Goal: Task Accomplishment & Management: Manage account settings

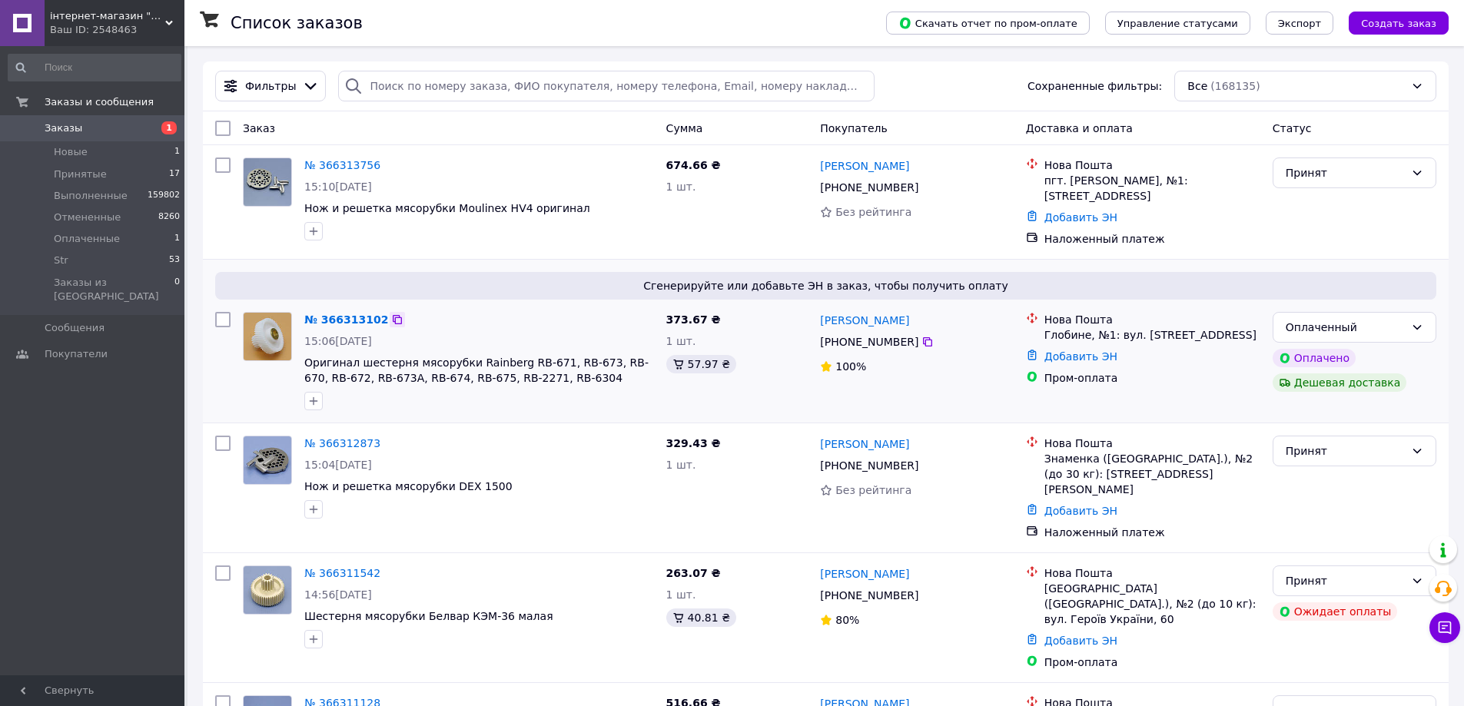
click at [393, 315] on icon at bounding box center [397, 319] width 9 height 9
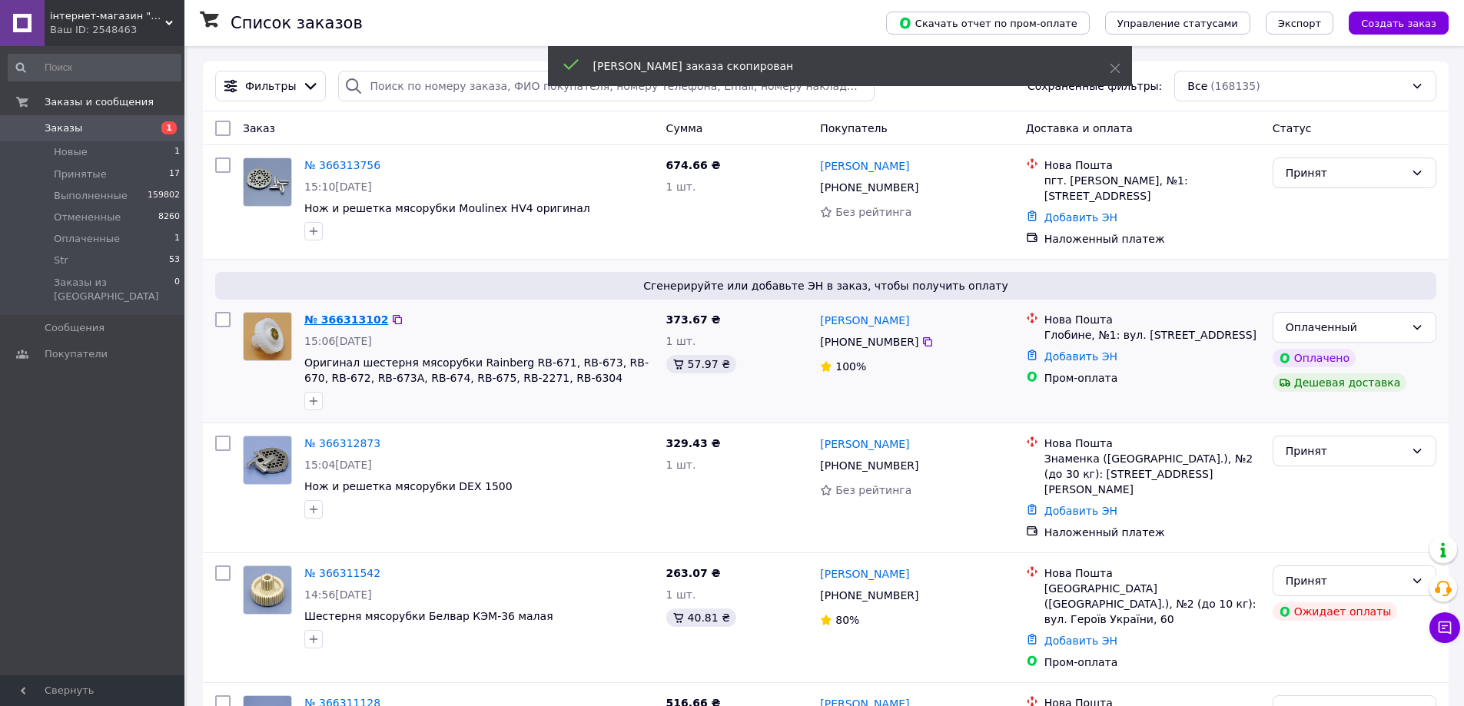
click at [364, 314] on link "№ 366313102" at bounding box center [346, 320] width 84 height 12
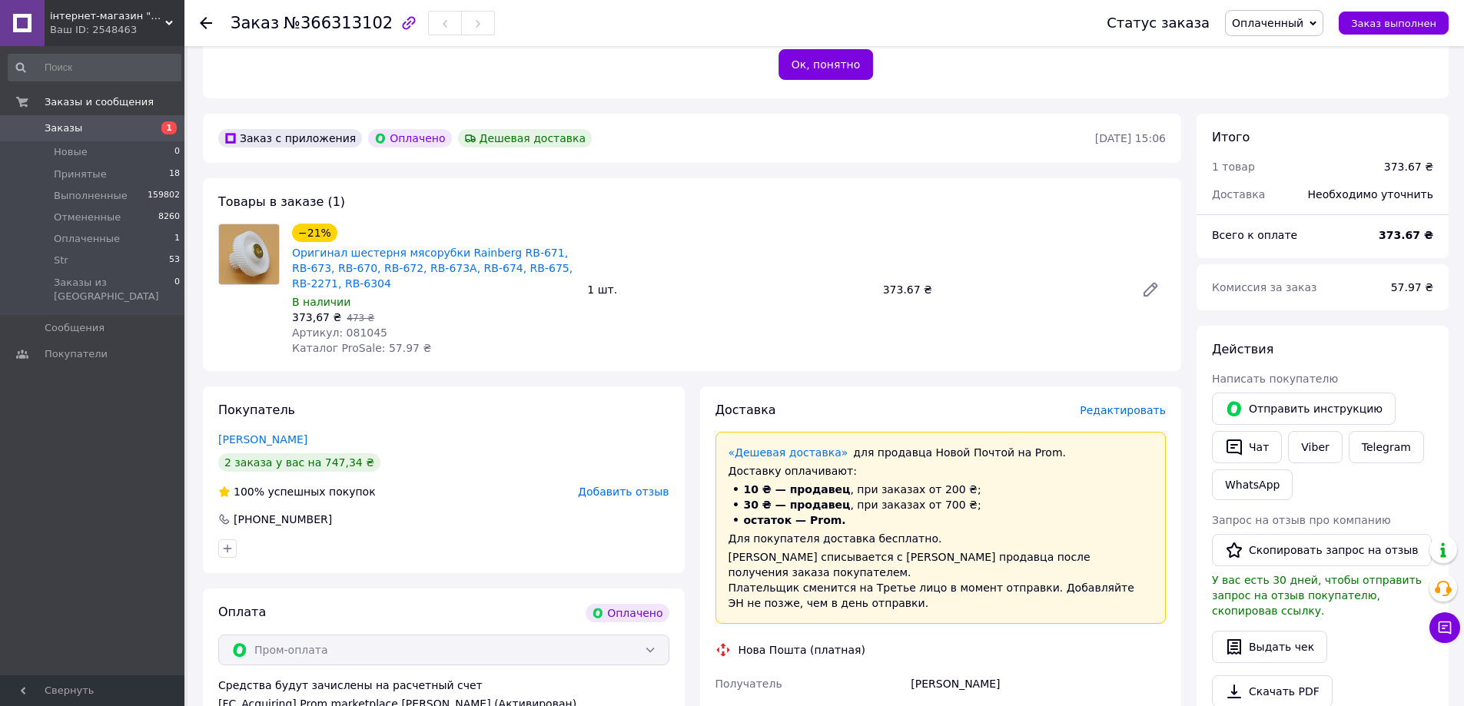
scroll to position [384, 0]
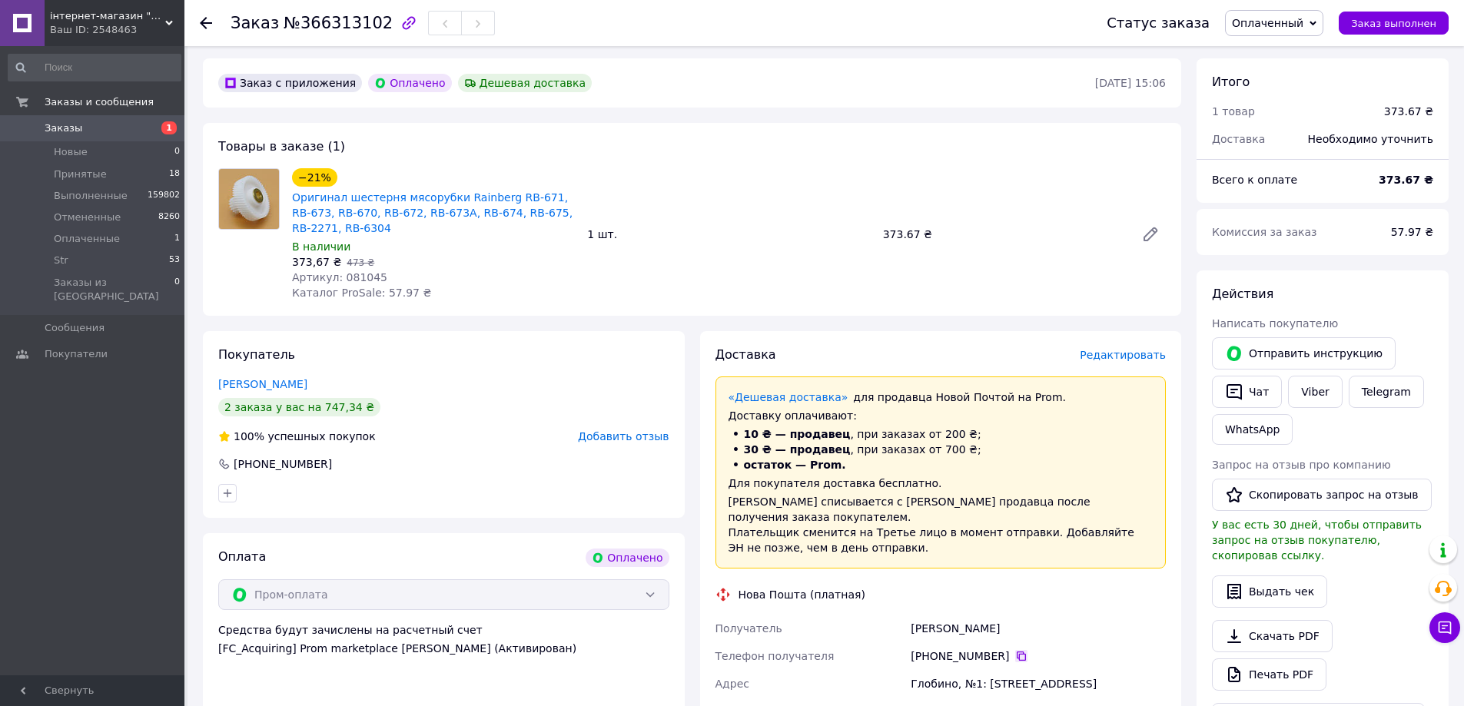
click at [1015, 650] on icon at bounding box center [1021, 656] width 12 height 12
click at [896, 615] on div "Получатель Молодан Сергей Телефон получателя +380 95 650 51 46   Адрес Глобино,…" at bounding box center [941, 698] width 457 height 166
copy div "Получатель Молодан Сергей"
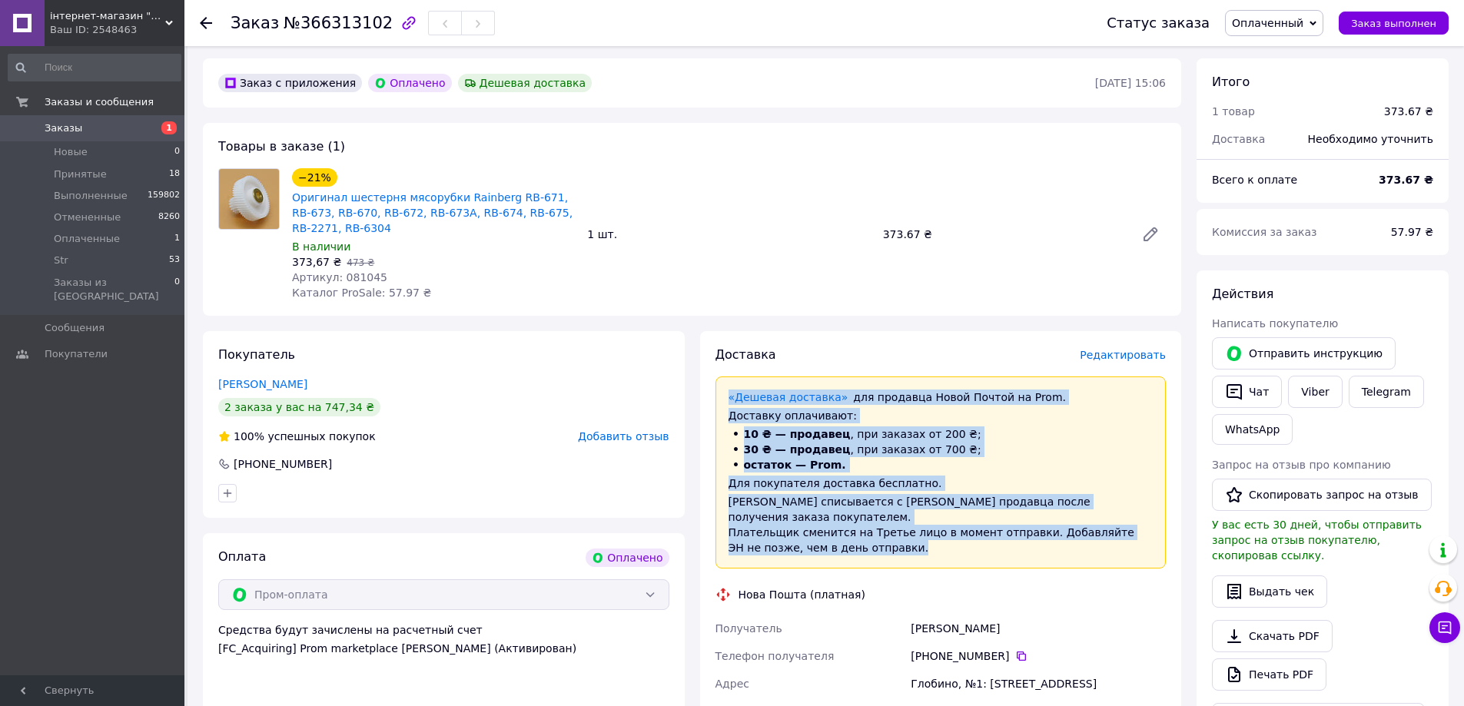
drag, startPoint x: 736, startPoint y: 517, endPoint x: 790, endPoint y: 435, distance: 98.7
click at [706, 398] on div "Доставка Редактировать «Дешевая доставка»   для продавца Новой Почтой на Prom. …" at bounding box center [941, 637] width 482 height 613
copy div "«Дешевая доставка»   для продавца Новой Почтой на Prom. Доставку оплачивают: 10…"
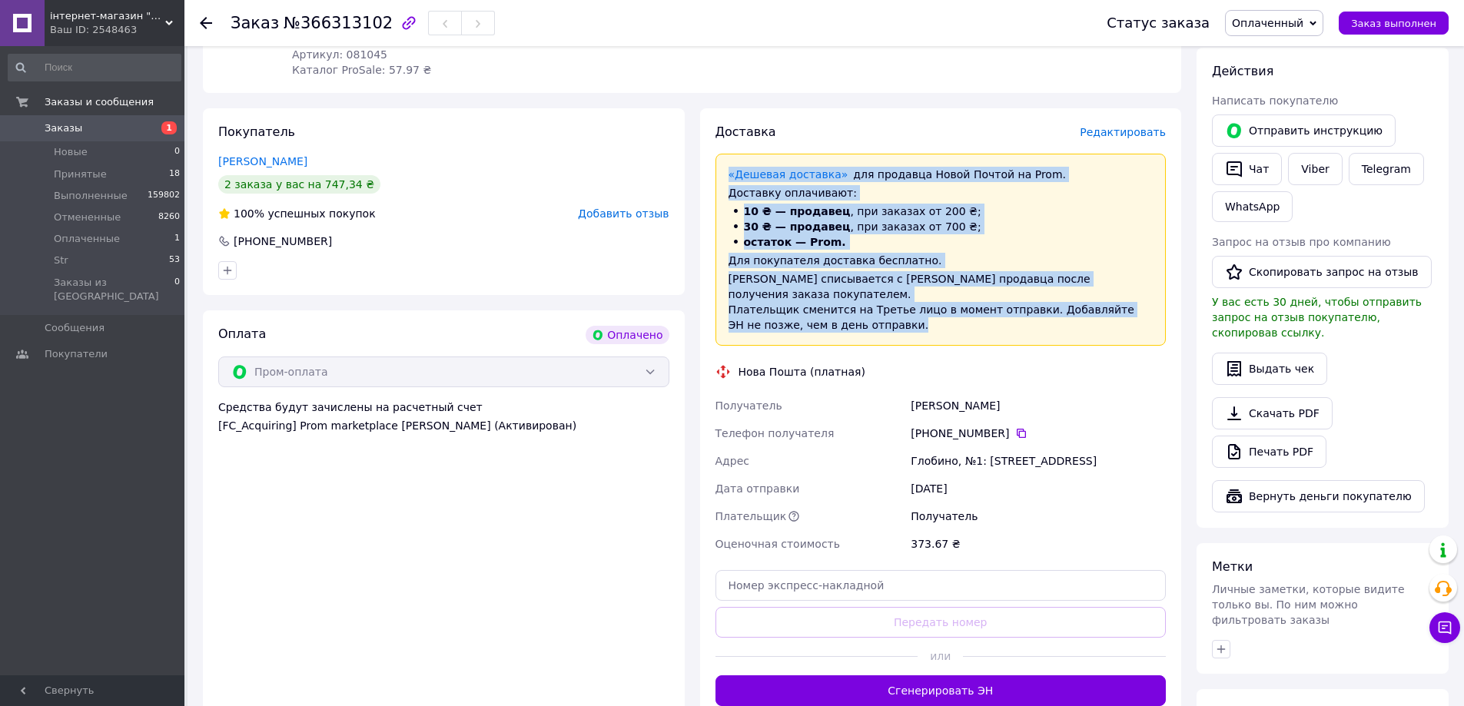
scroll to position [615, 0]
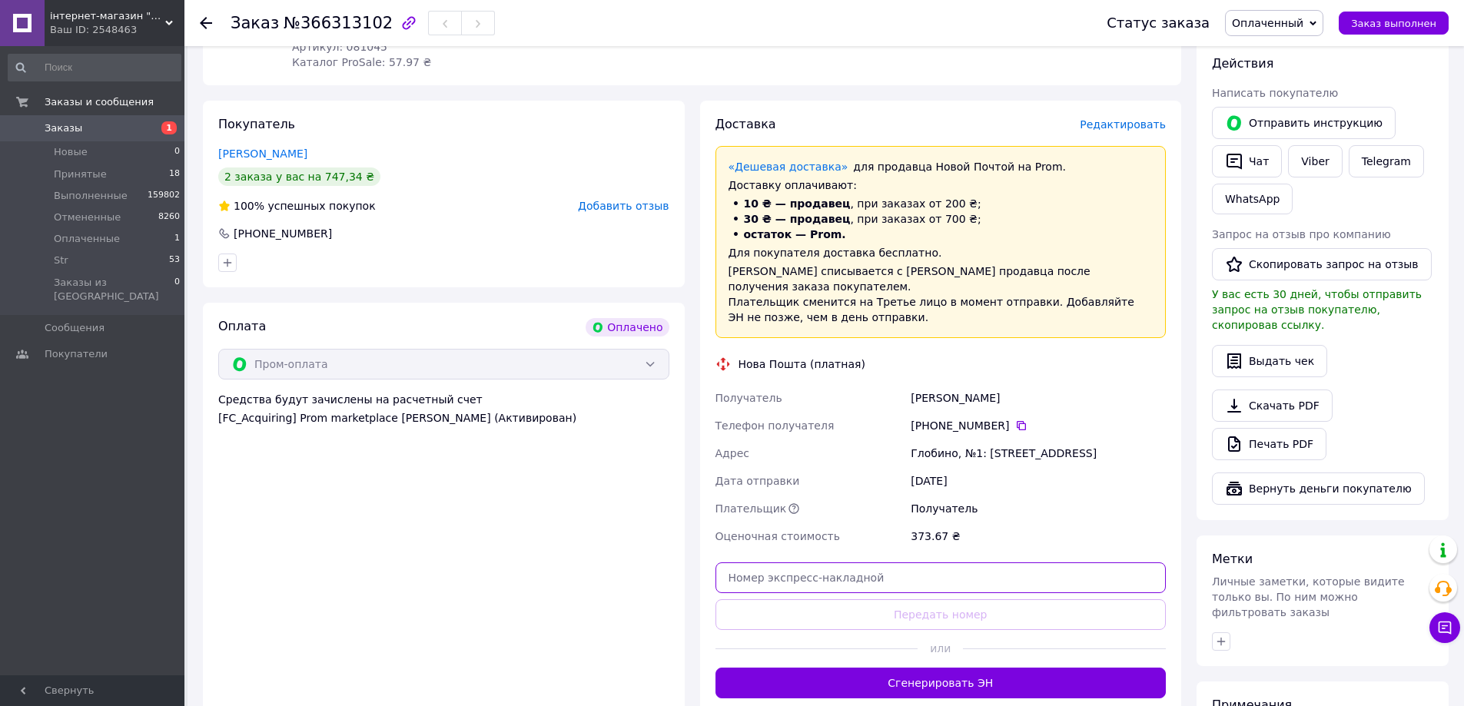
paste input "20451269126599"
click at [965, 568] on input "text" at bounding box center [941, 578] width 451 height 31
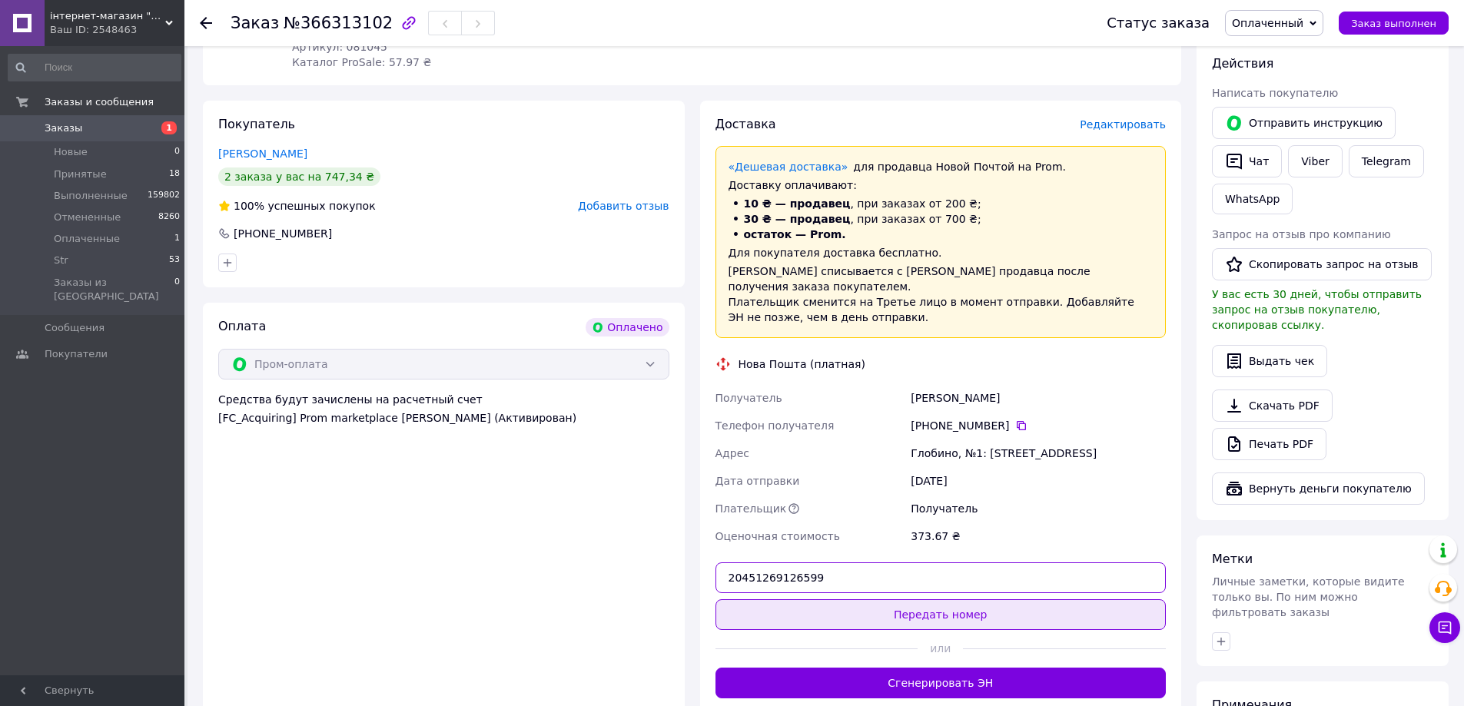
type input "20451269126599"
click at [972, 613] on button "Передать номер" at bounding box center [941, 615] width 451 height 31
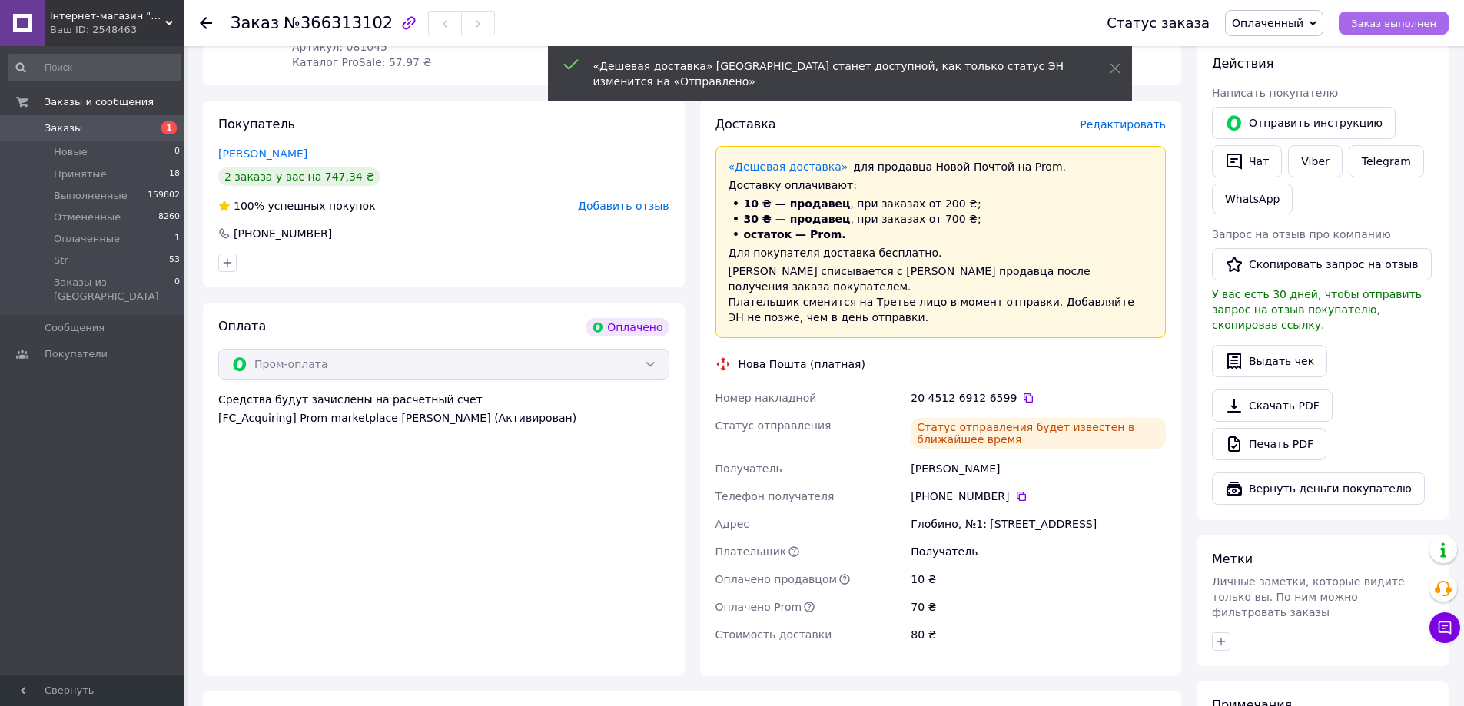
click at [1386, 21] on span "Заказ выполнен" at bounding box center [1393, 24] width 85 height 12
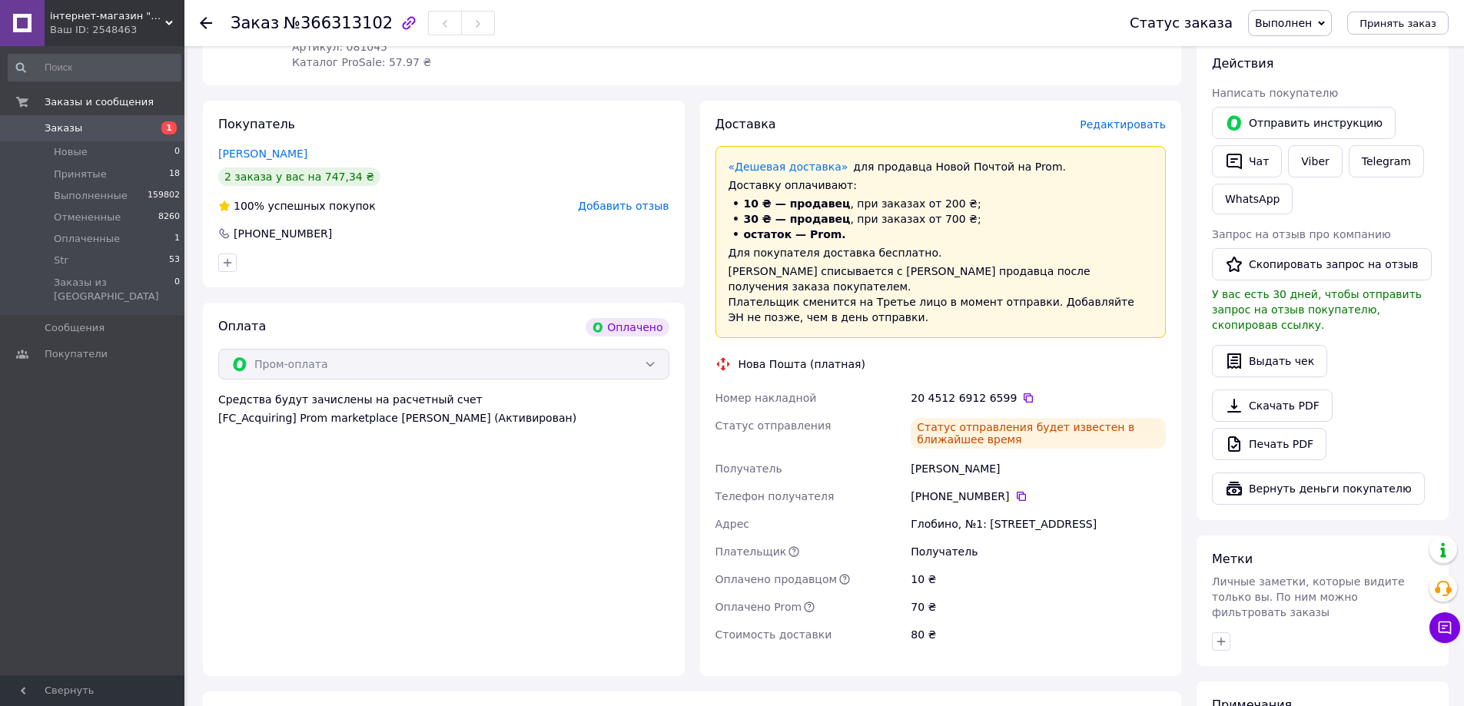
click at [61, 118] on link "Заказы 1" at bounding box center [94, 128] width 189 height 26
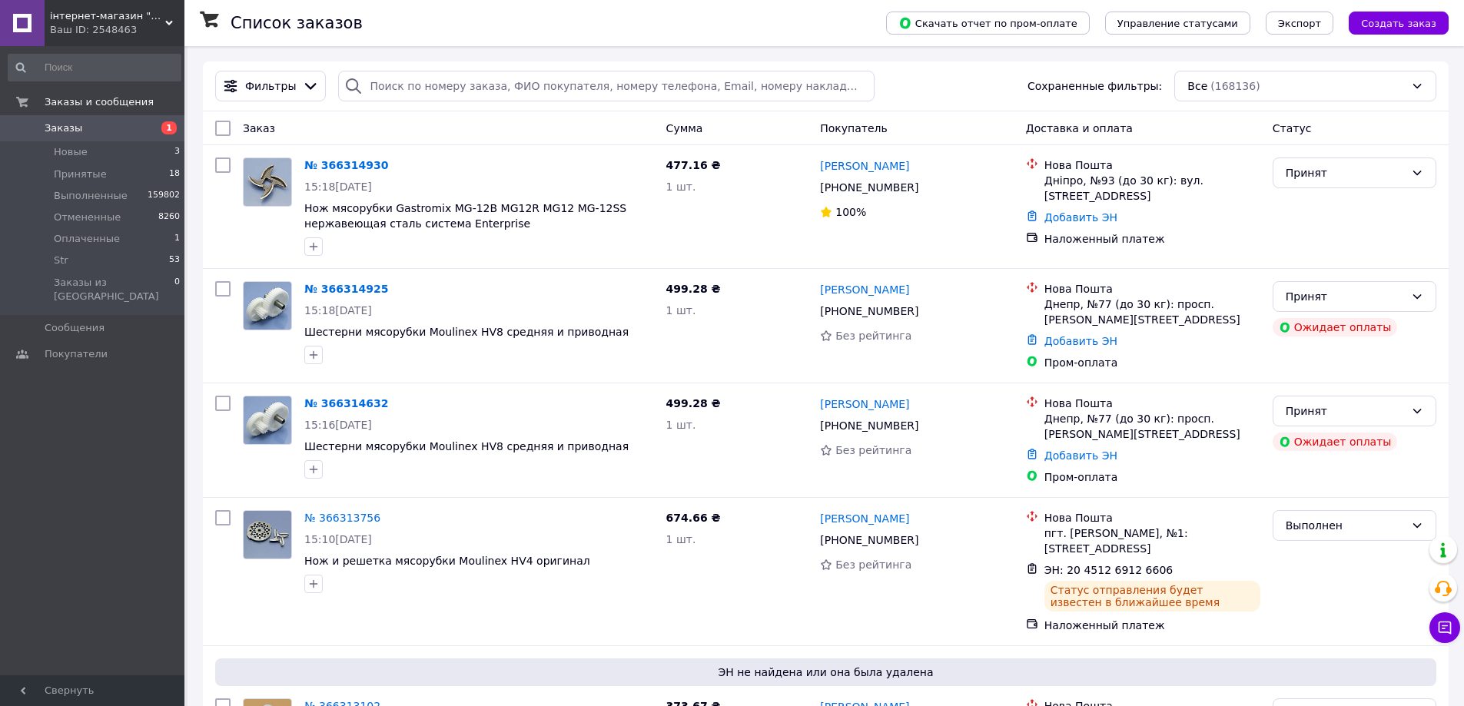
click at [71, 128] on span "Заказы" at bounding box center [64, 128] width 38 height 14
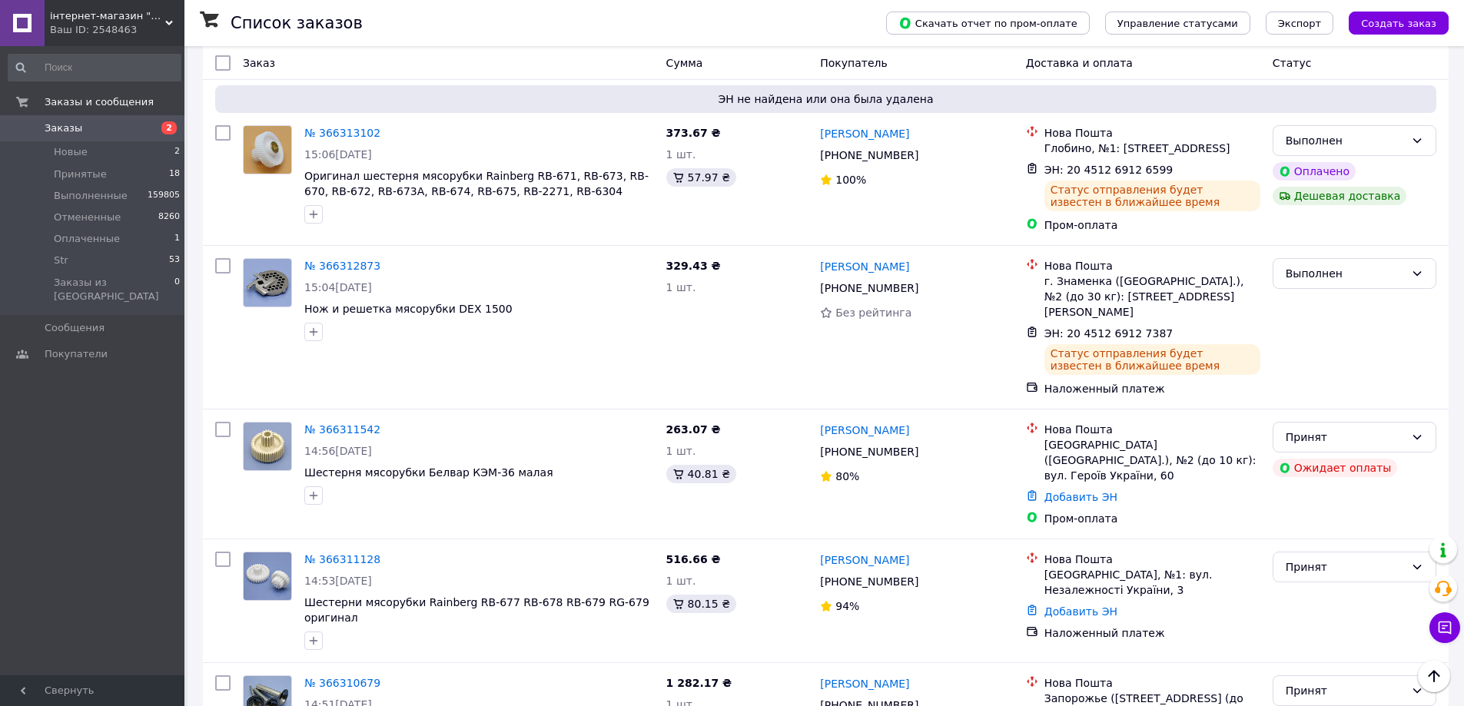
scroll to position [999, 0]
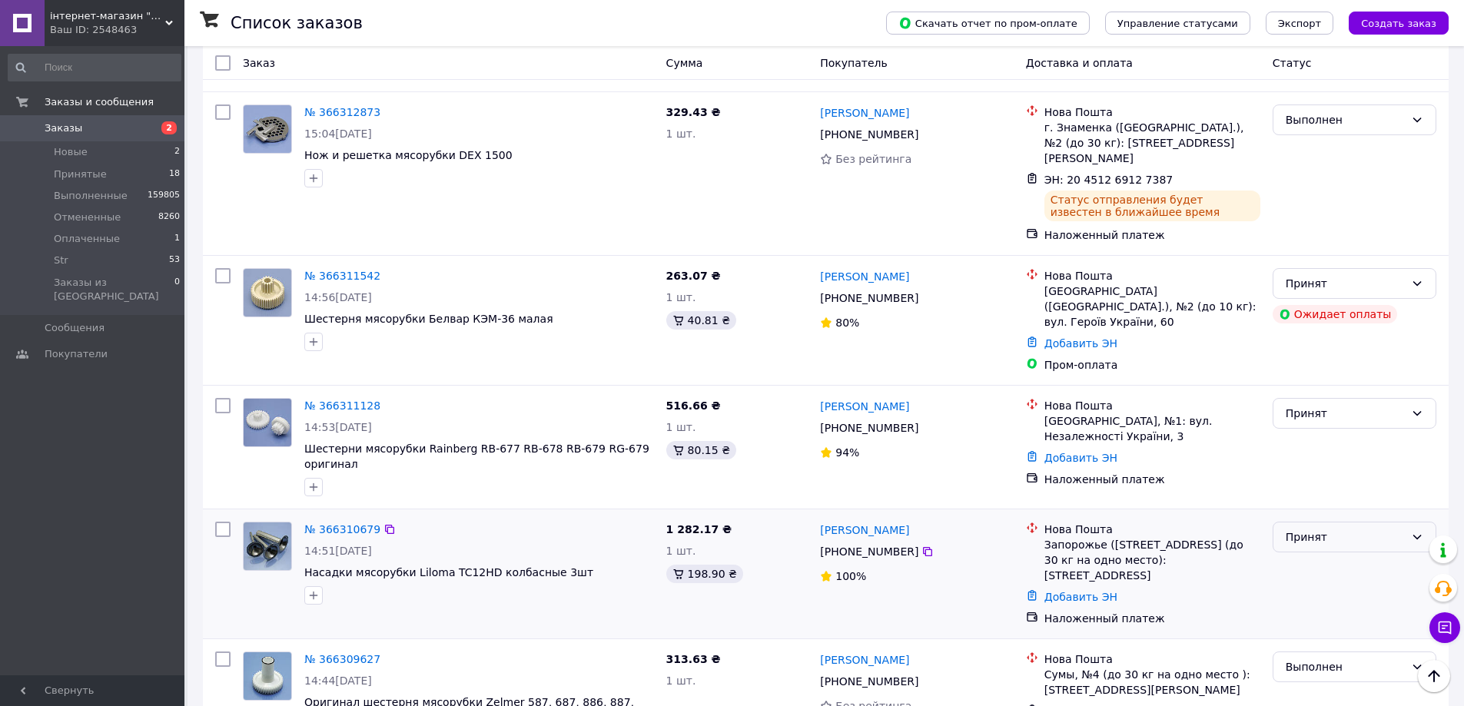
drag, startPoint x: 1375, startPoint y: 500, endPoint x: 1361, endPoint y: 505, distance: 14.8
click at [1370, 522] on div "Принят" at bounding box center [1355, 537] width 164 height 31
click at [1302, 605] on li "Str" at bounding box center [1355, 608] width 162 height 28
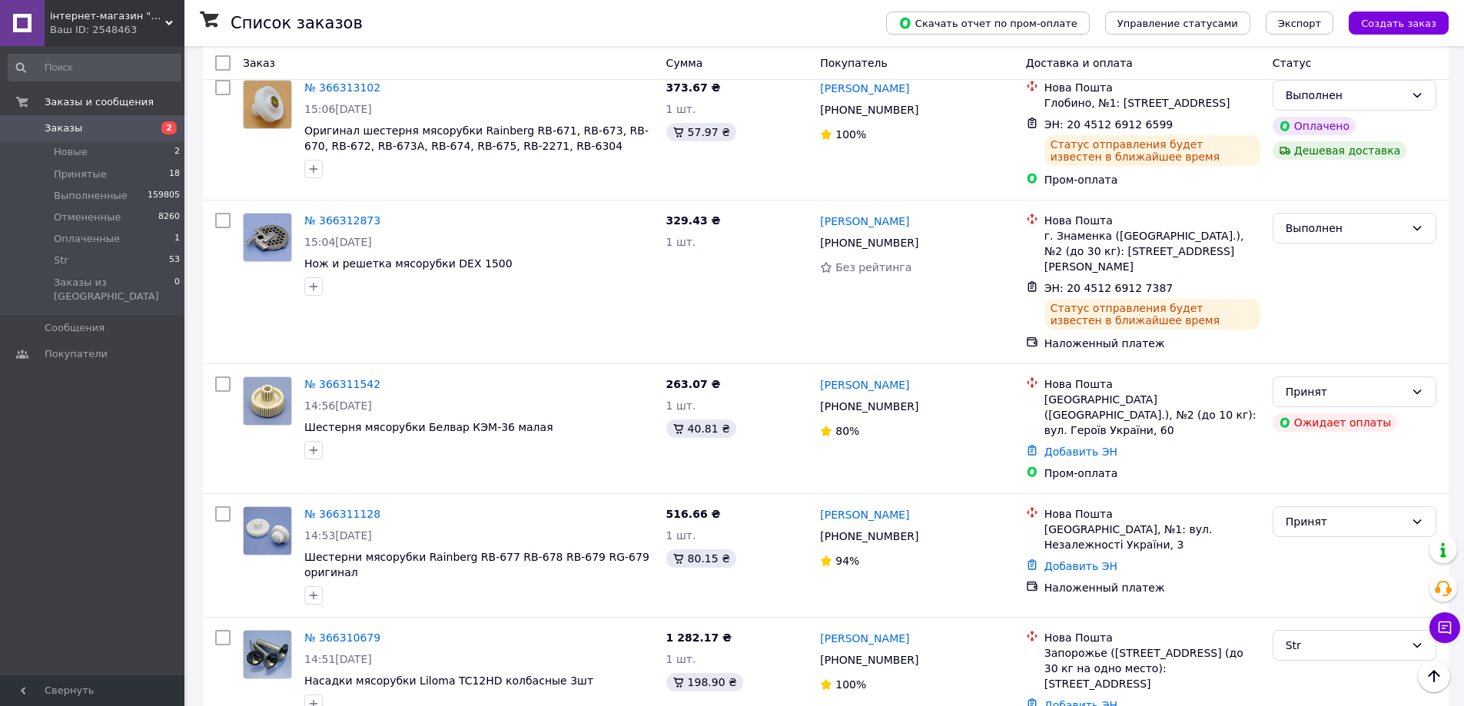
scroll to position [1108, 0]
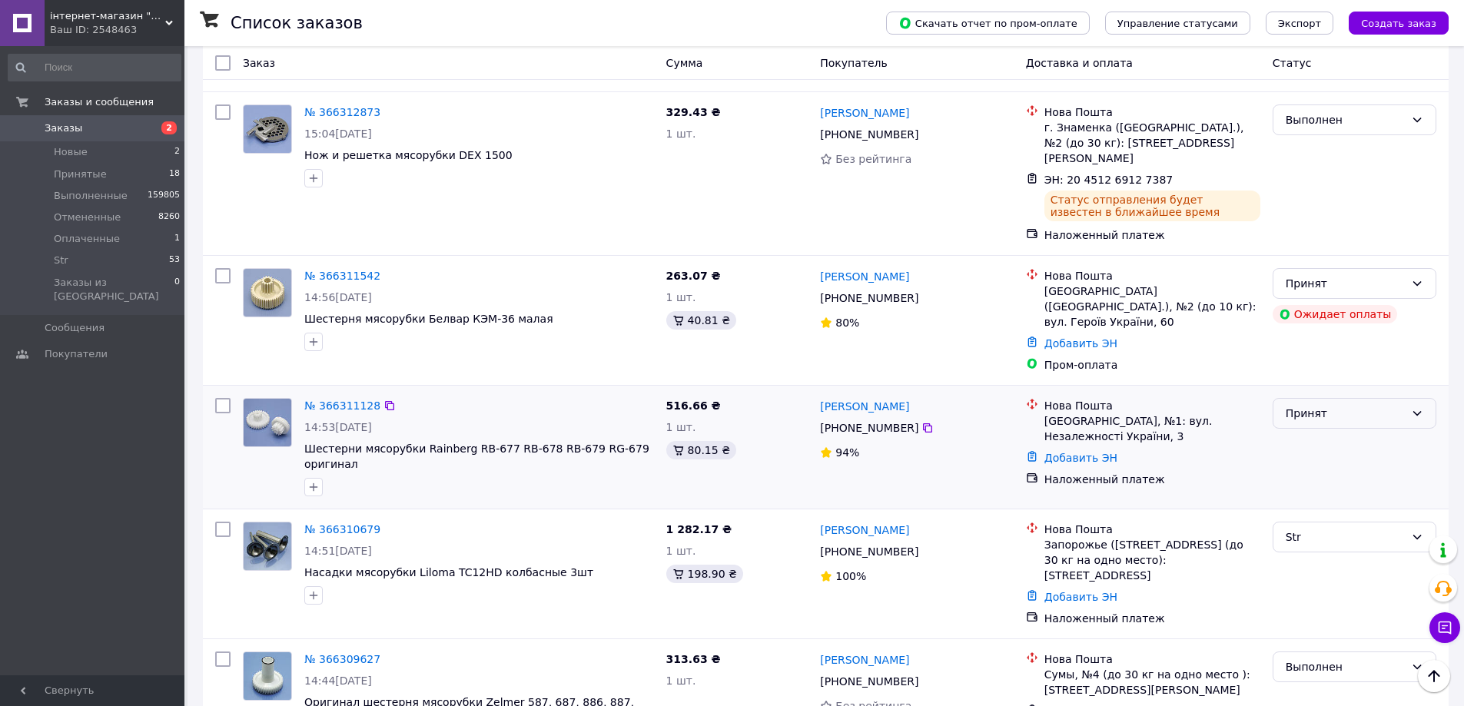
drag, startPoint x: 1321, startPoint y: 371, endPoint x: 1318, endPoint y: 381, distance: 11.2
click at [1321, 405] on div "Принят" at bounding box center [1345, 413] width 119 height 17
click at [1302, 478] on li "Str" at bounding box center [1355, 484] width 162 height 28
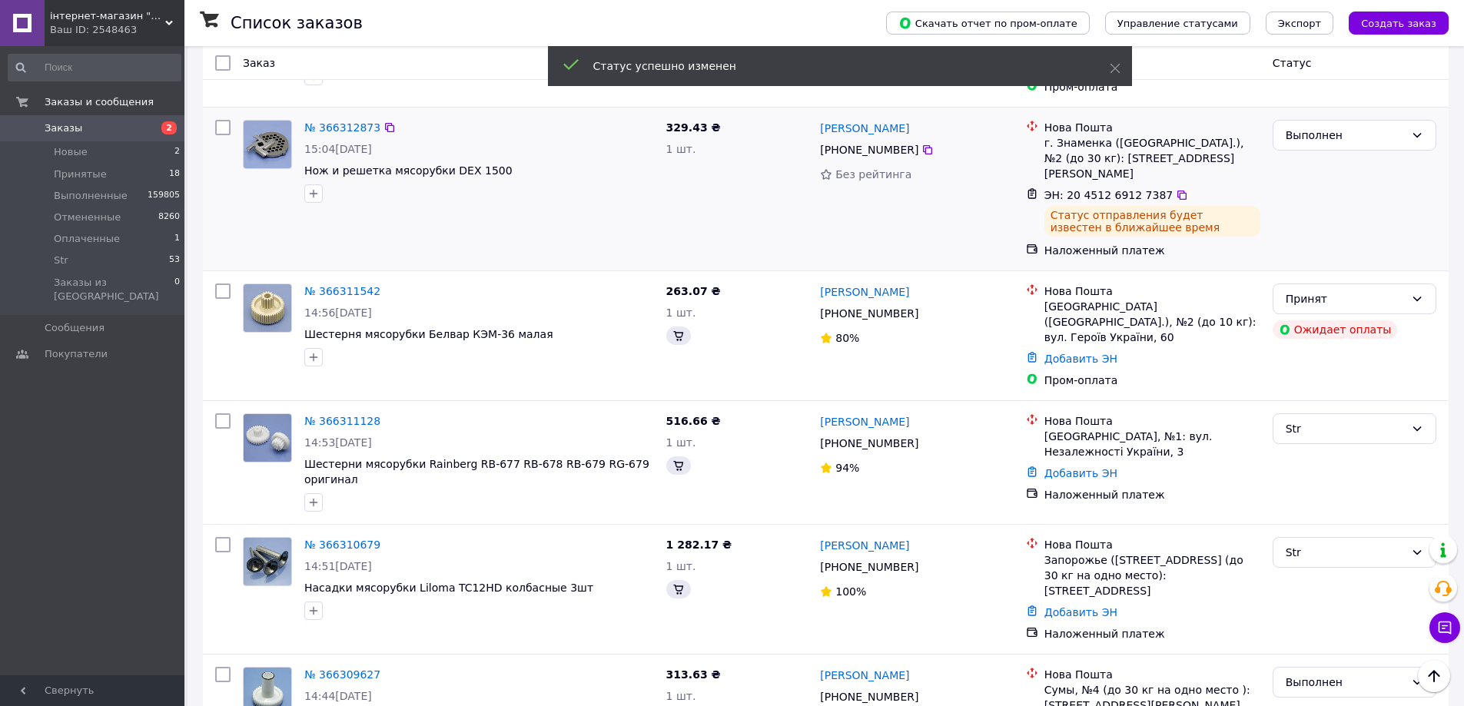
scroll to position [1334, 0]
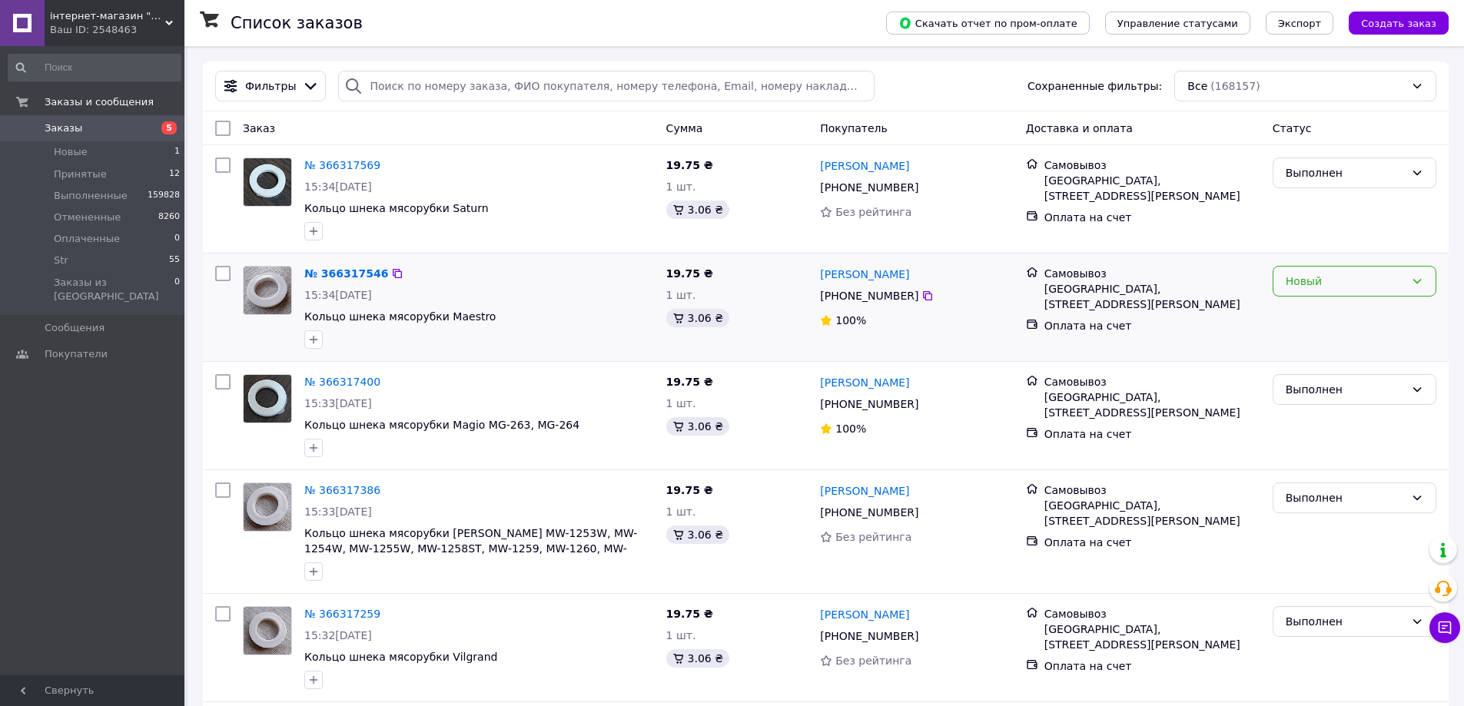
drag, startPoint x: 1353, startPoint y: 270, endPoint x: 1355, endPoint y: 284, distance: 14.8
click at [1355, 278] on div "Новый" at bounding box center [1355, 281] width 164 height 31
click at [1325, 344] on li "Выполнен" at bounding box center [1355, 343] width 162 height 28
drag, startPoint x: 62, startPoint y: 122, endPoint x: 67, endPoint y: 48, distance: 73.9
click at [61, 123] on span "Заказы" at bounding box center [64, 128] width 38 height 14
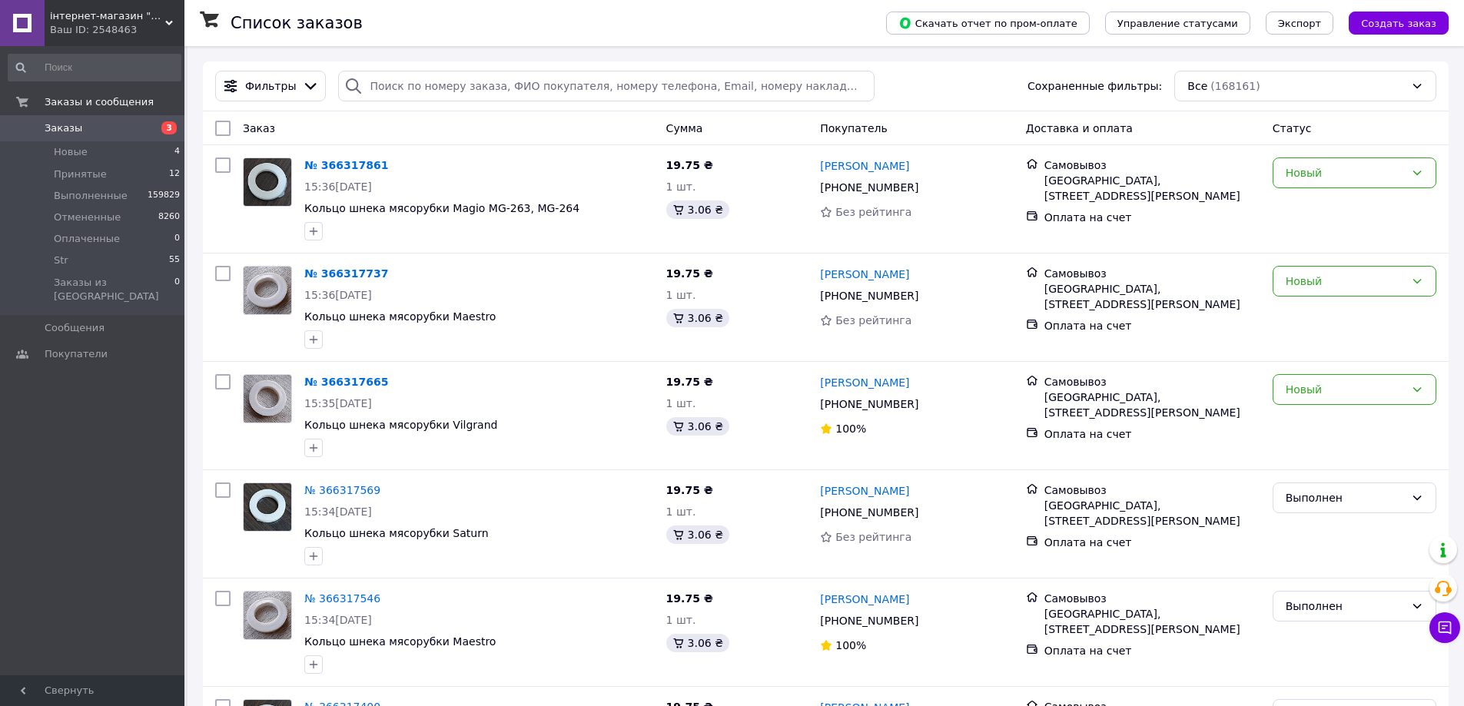
click at [61, 125] on span "Заказы" at bounding box center [64, 128] width 38 height 14
drag, startPoint x: 1397, startPoint y: 384, endPoint x: 1270, endPoint y: 446, distance: 141.0
click at [1394, 387] on div "Новый" at bounding box center [1345, 389] width 119 height 17
click at [1308, 457] on li "Выполнен" at bounding box center [1355, 451] width 162 height 28
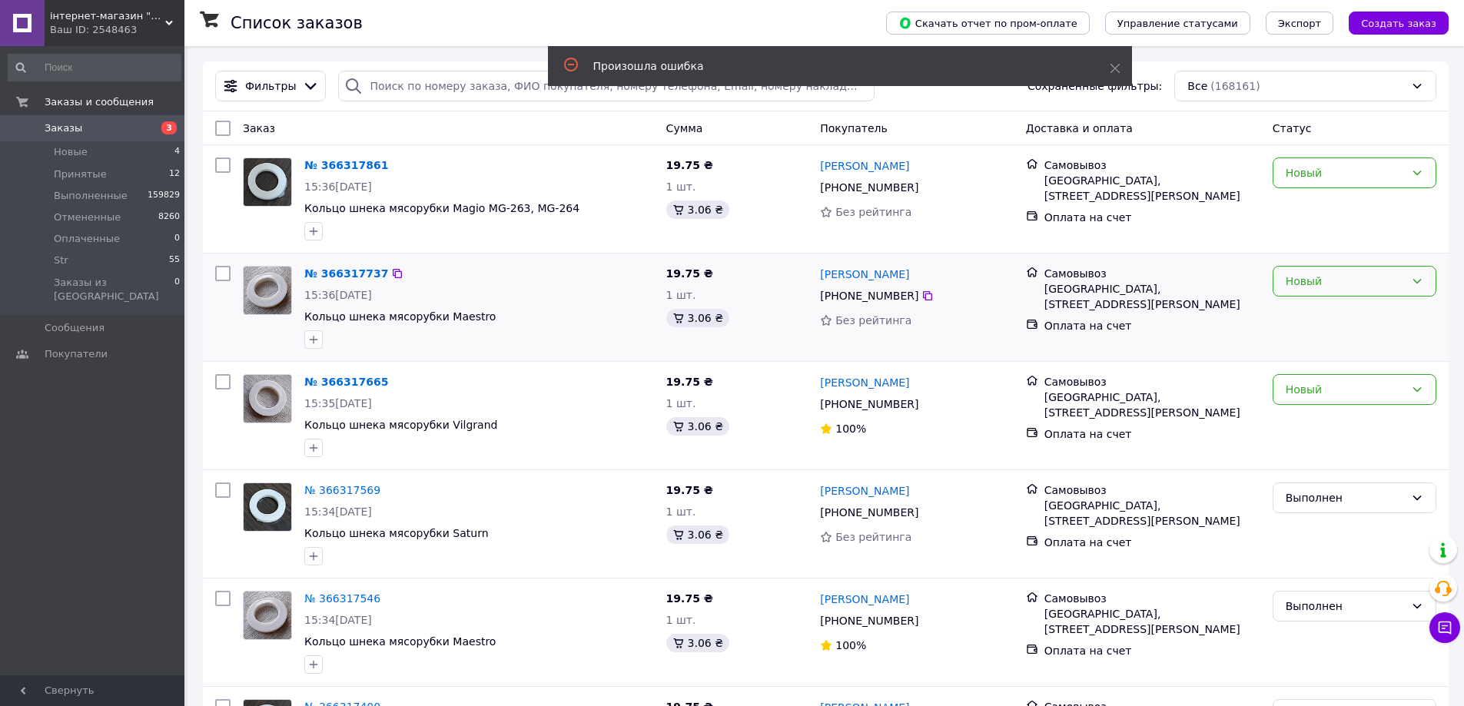
click at [1357, 288] on div "Новый" at bounding box center [1345, 281] width 119 height 17
click at [1318, 344] on li "Выполнен" at bounding box center [1355, 343] width 162 height 28
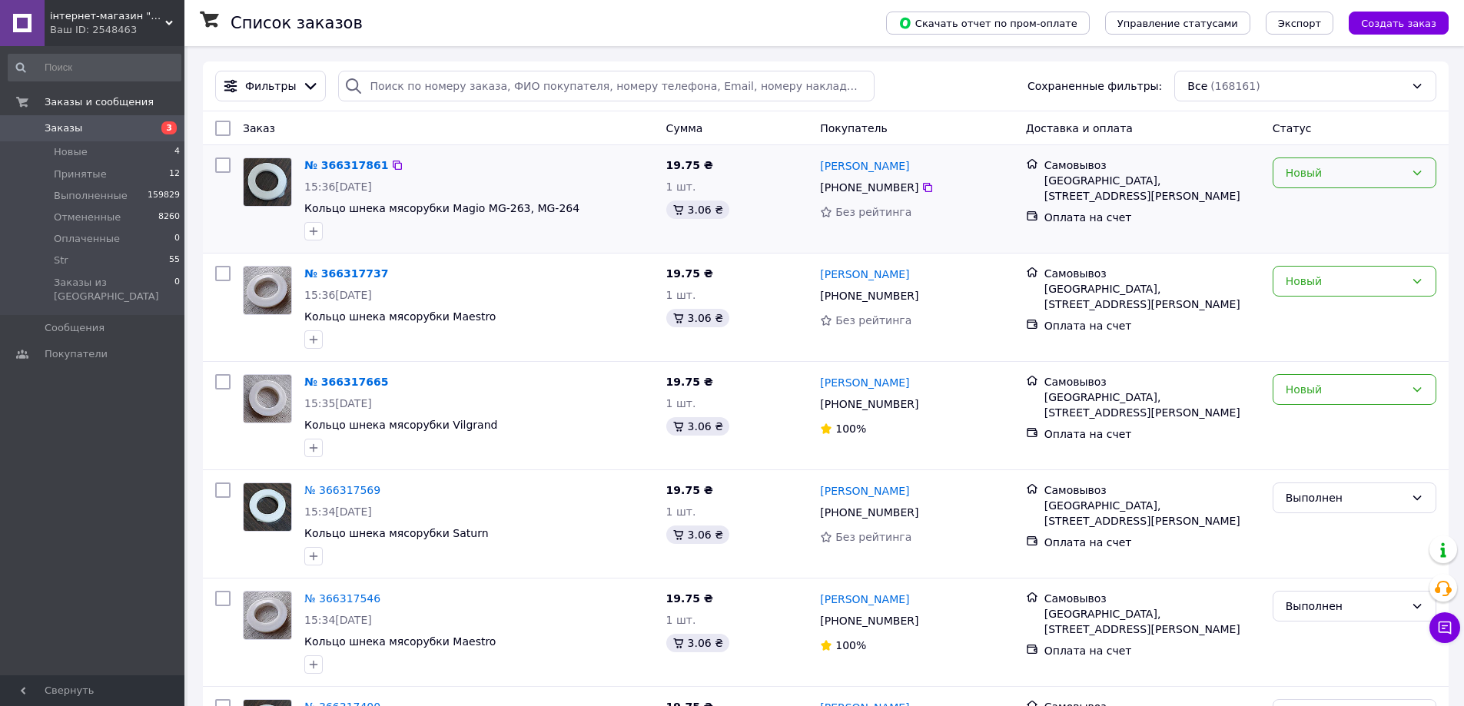
click at [1375, 173] on div "Новый" at bounding box center [1345, 173] width 119 height 17
click at [1318, 231] on li "Выполнен" at bounding box center [1355, 235] width 162 height 28
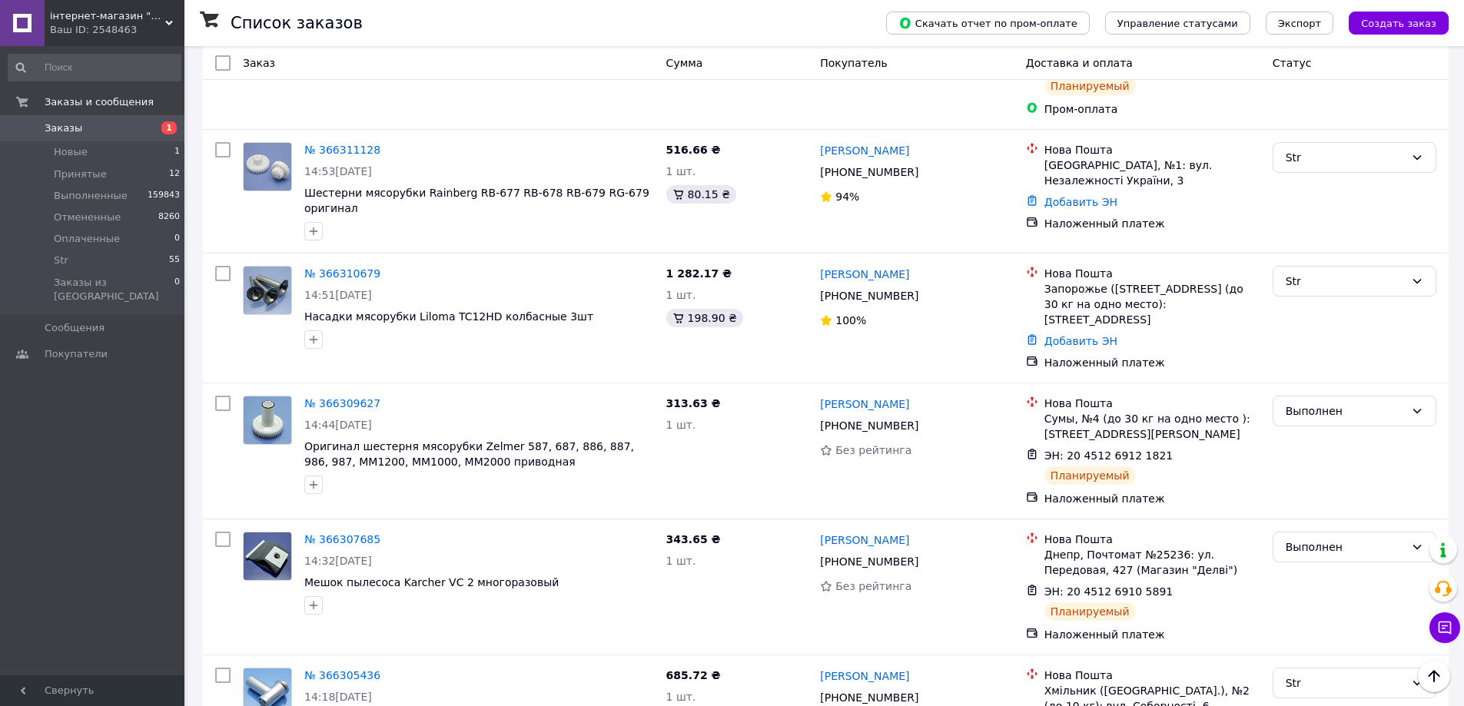
scroll to position [4997, 0]
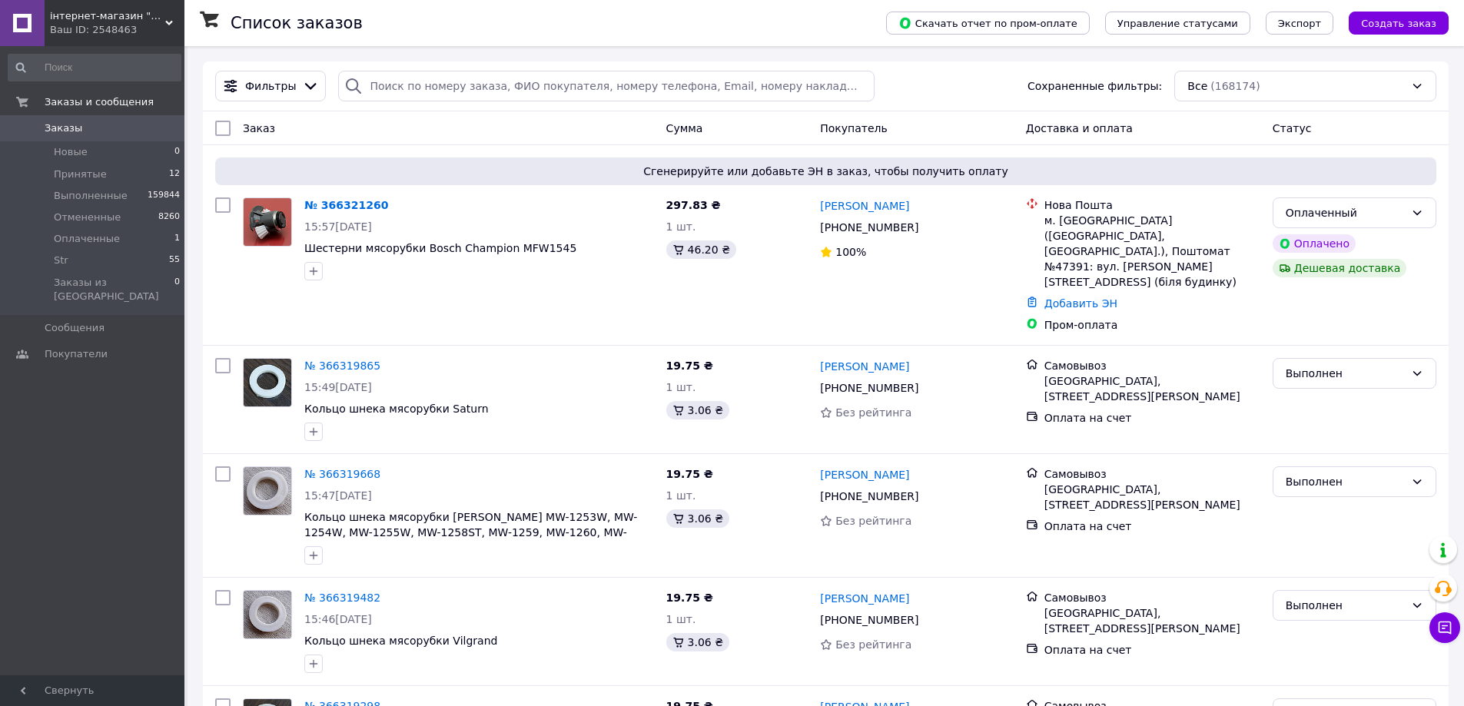
click at [71, 123] on span "Заказы" at bounding box center [64, 128] width 38 height 14
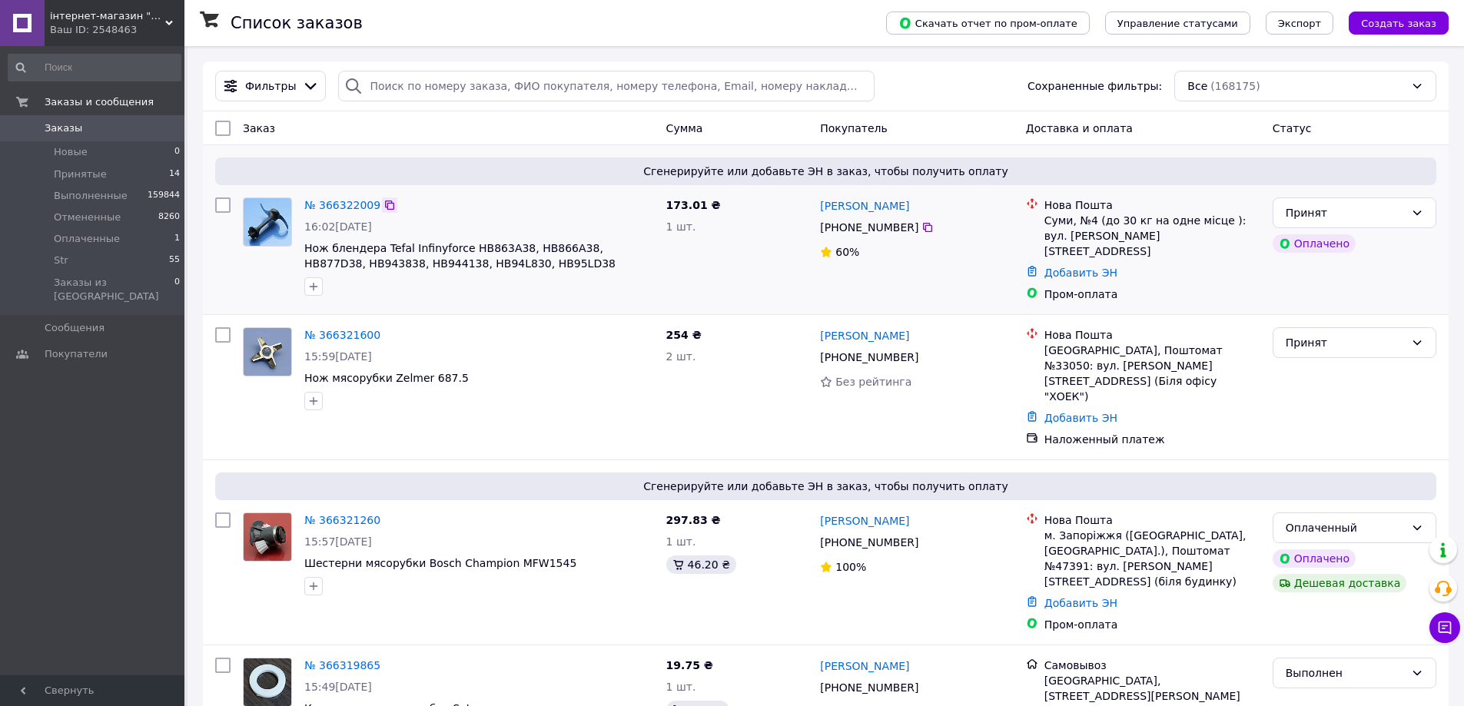
click at [384, 208] on icon at bounding box center [390, 205] width 12 height 12
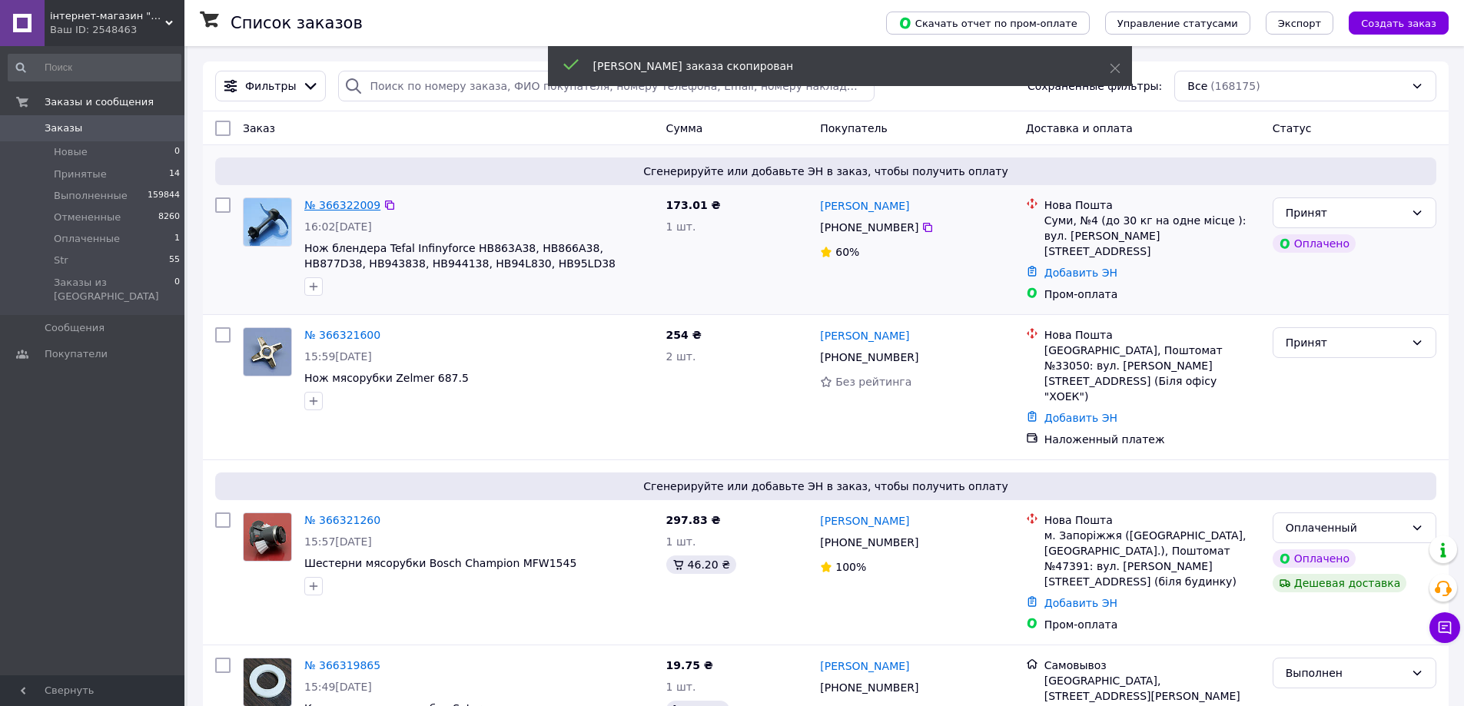
click at [344, 204] on link "№ 366322009" at bounding box center [342, 205] width 76 height 12
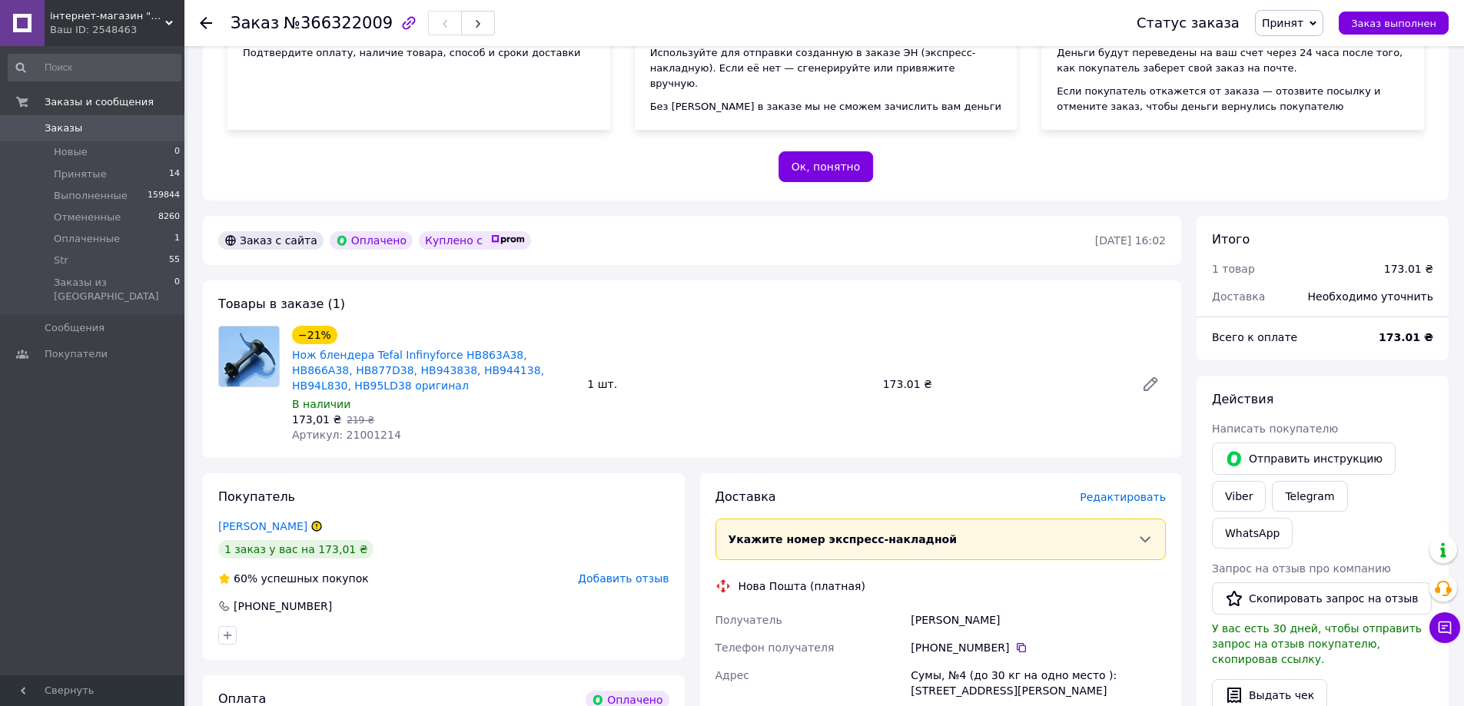
scroll to position [461, 0]
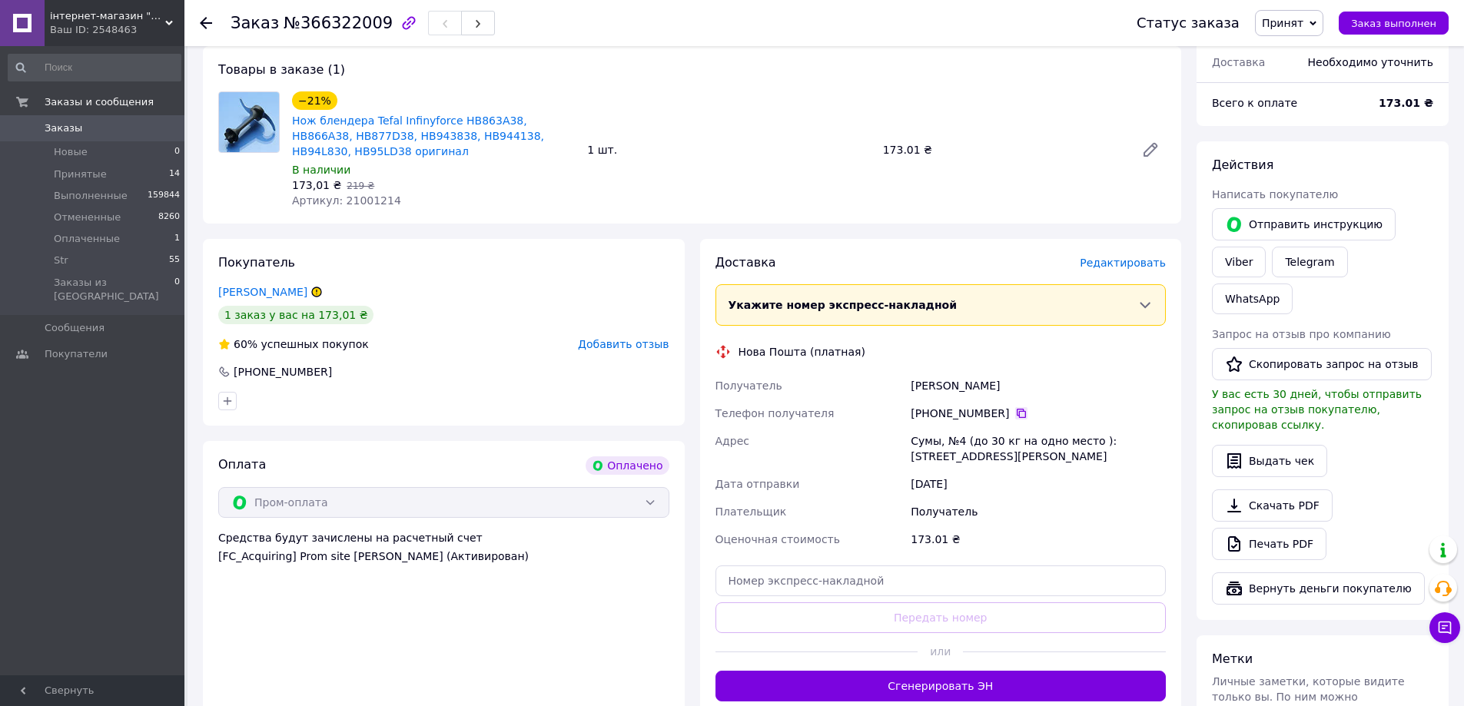
click at [1017, 411] on icon at bounding box center [1021, 413] width 9 height 9
drag, startPoint x: 998, startPoint y: 383, endPoint x: 918, endPoint y: 386, distance: 80.0
click at [883, 387] on div "Получатель Борщенко Игорь Телефон получателя +380 50 222 21 72   Адрес Сумы, №4…" at bounding box center [941, 462] width 457 height 181
copy div "Получатель Борщенко Игорь"
drag, startPoint x: 1085, startPoint y: 467, endPoint x: 843, endPoint y: 454, distance: 242.5
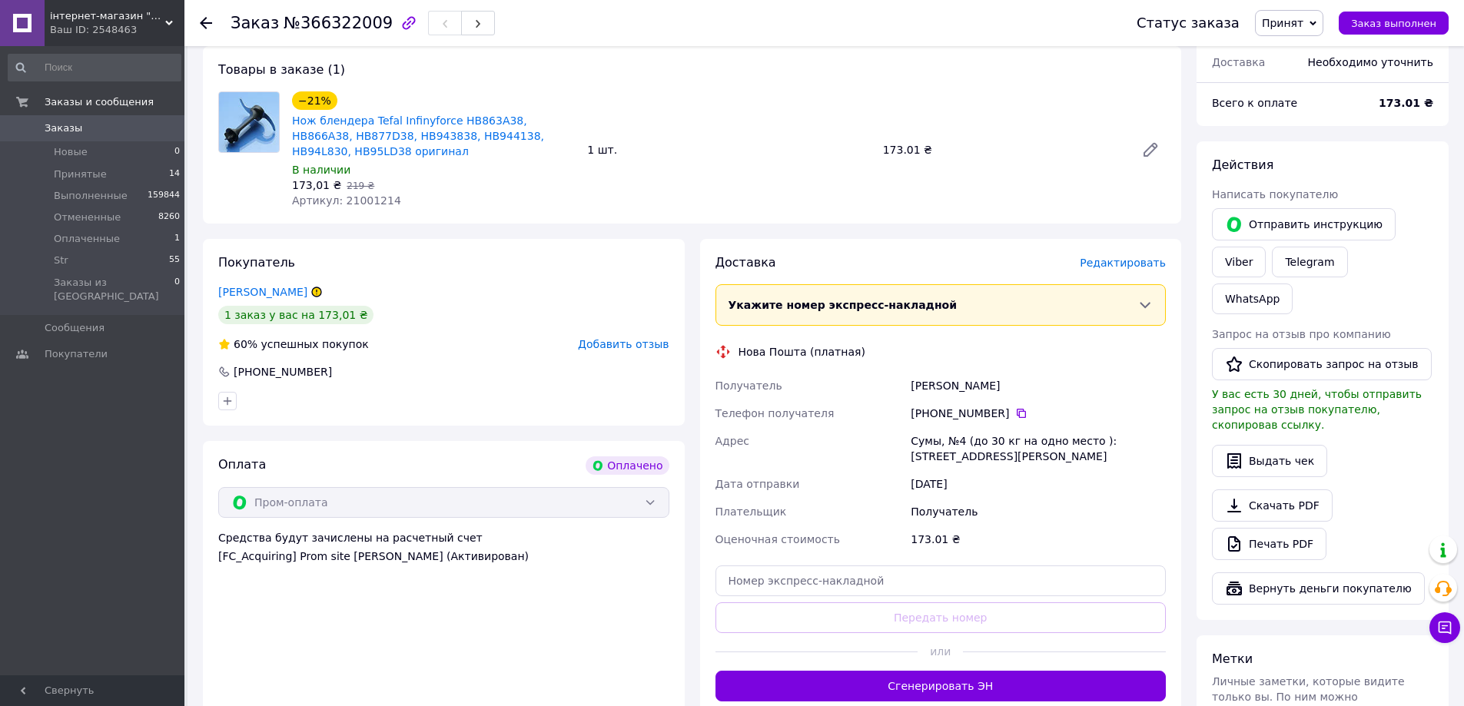
click at [843, 454] on div "Получатель Борщенко Игорь Телефон получателя +380 50 222 21 72   Адрес Сумы, №4…" at bounding box center [941, 462] width 457 height 181
drag, startPoint x: 906, startPoint y: 454, endPoint x: 924, endPoint y: 457, distance: 17.9
copy div "Адрес Сумы, №4 (до 30 кг на одно место ): ул. Гетьмана Павла Скоропадского, 10/1"
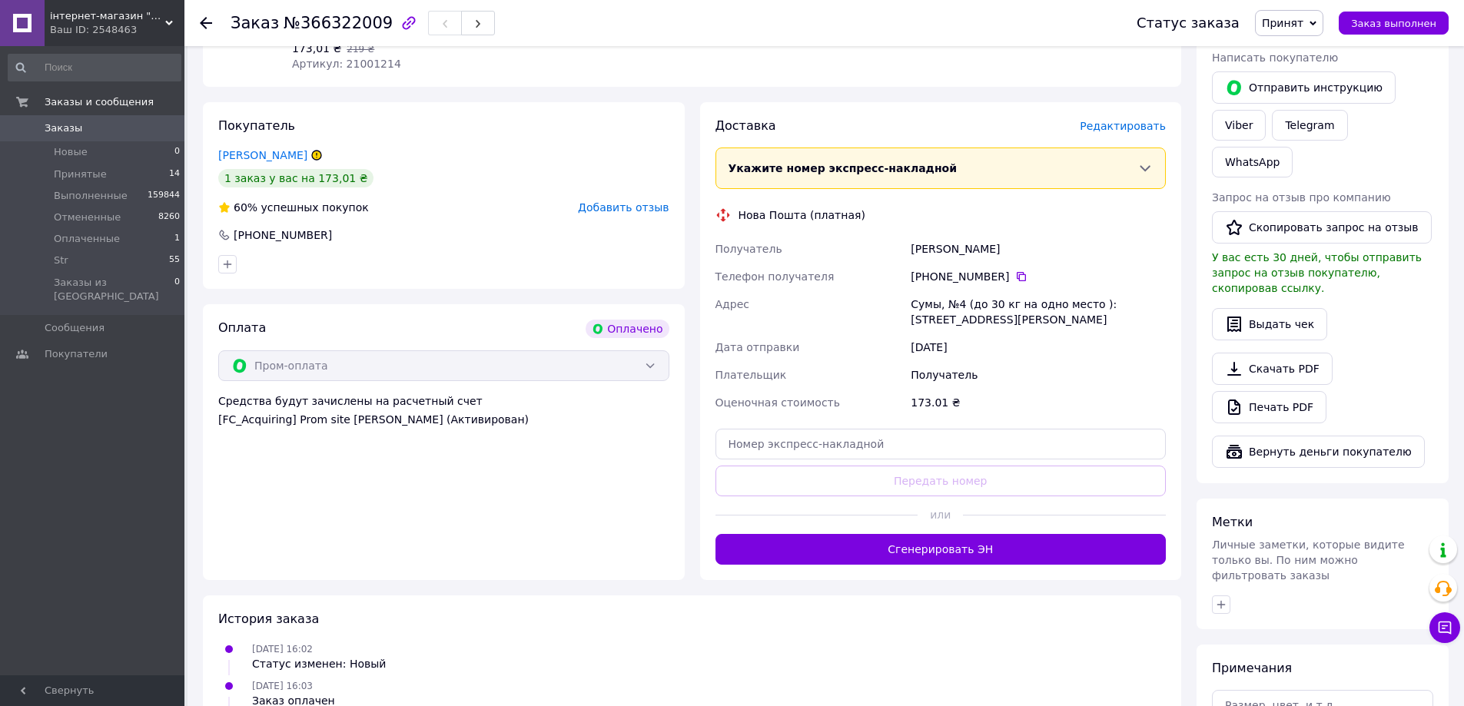
scroll to position [615, 0]
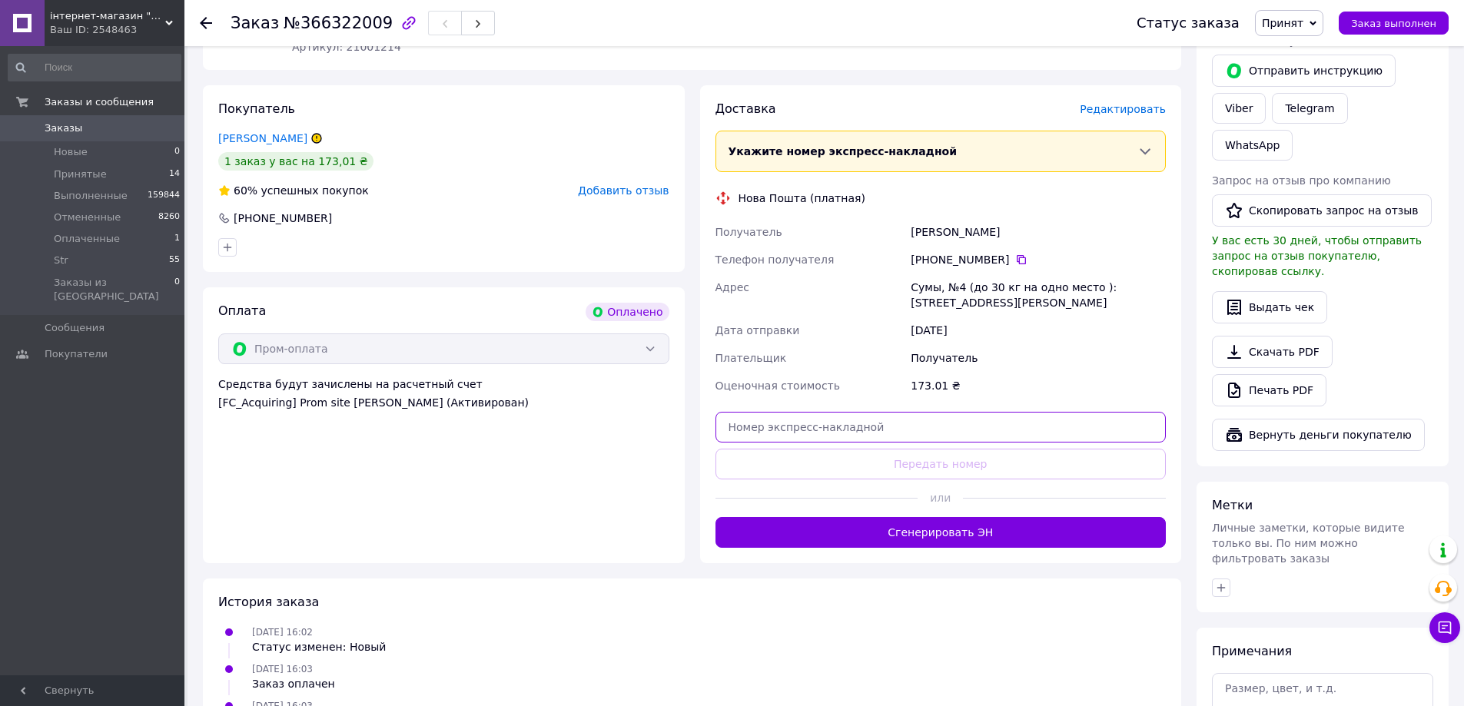
paste input "20451269153725"
drag, startPoint x: 1067, startPoint y: 429, endPoint x: 1067, endPoint y: 453, distance: 23.8
click at [1067, 430] on input "text" at bounding box center [941, 427] width 451 height 31
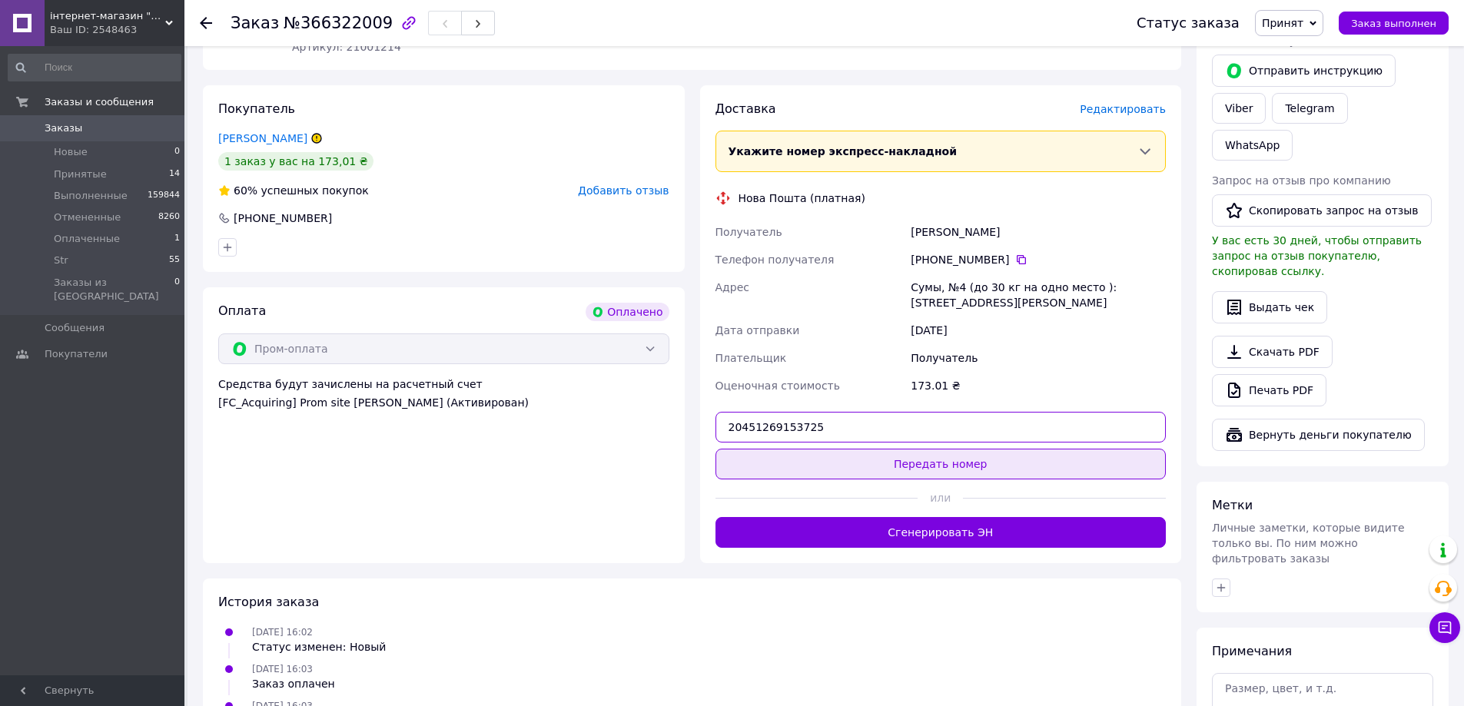
type input "20451269153725"
click at [1060, 464] on button "Передать номер" at bounding box center [941, 464] width 451 height 31
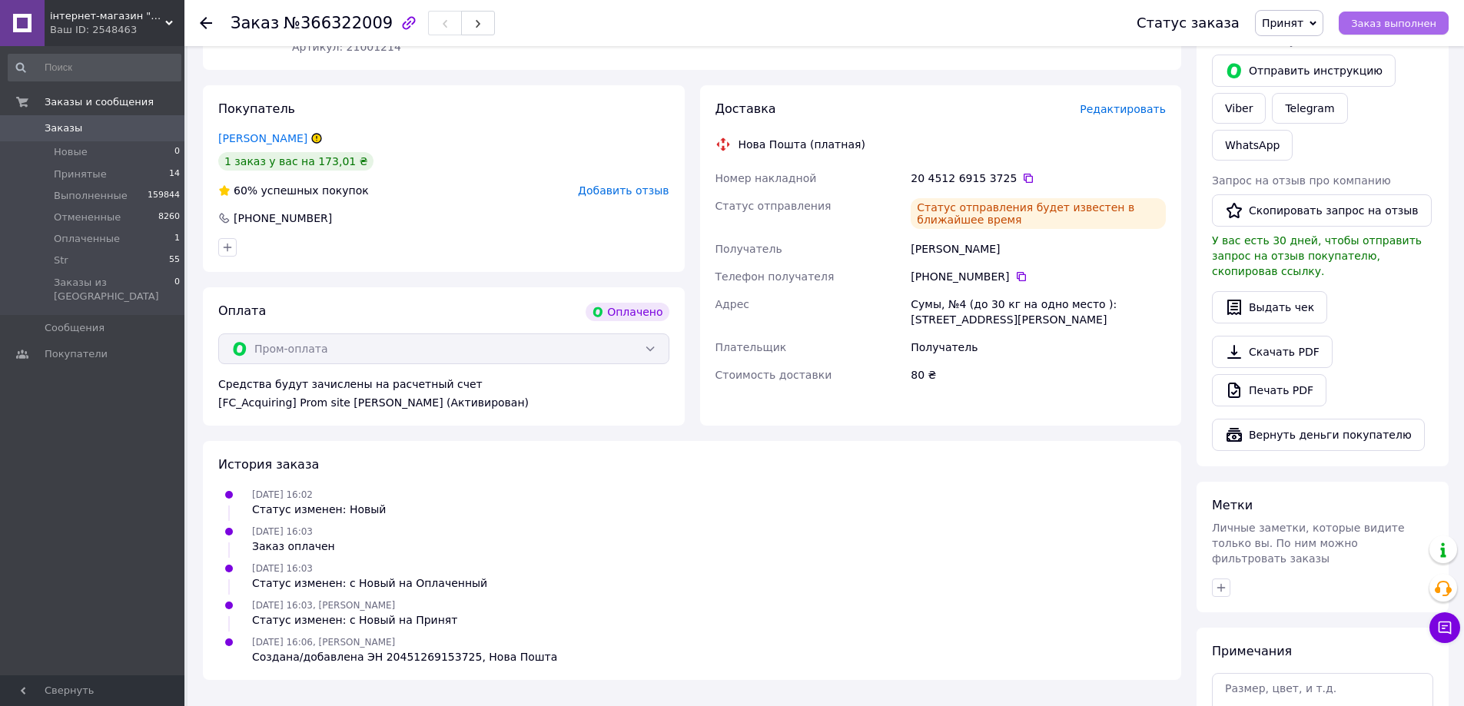
click at [1386, 21] on span "Заказ выполнен" at bounding box center [1393, 24] width 85 height 12
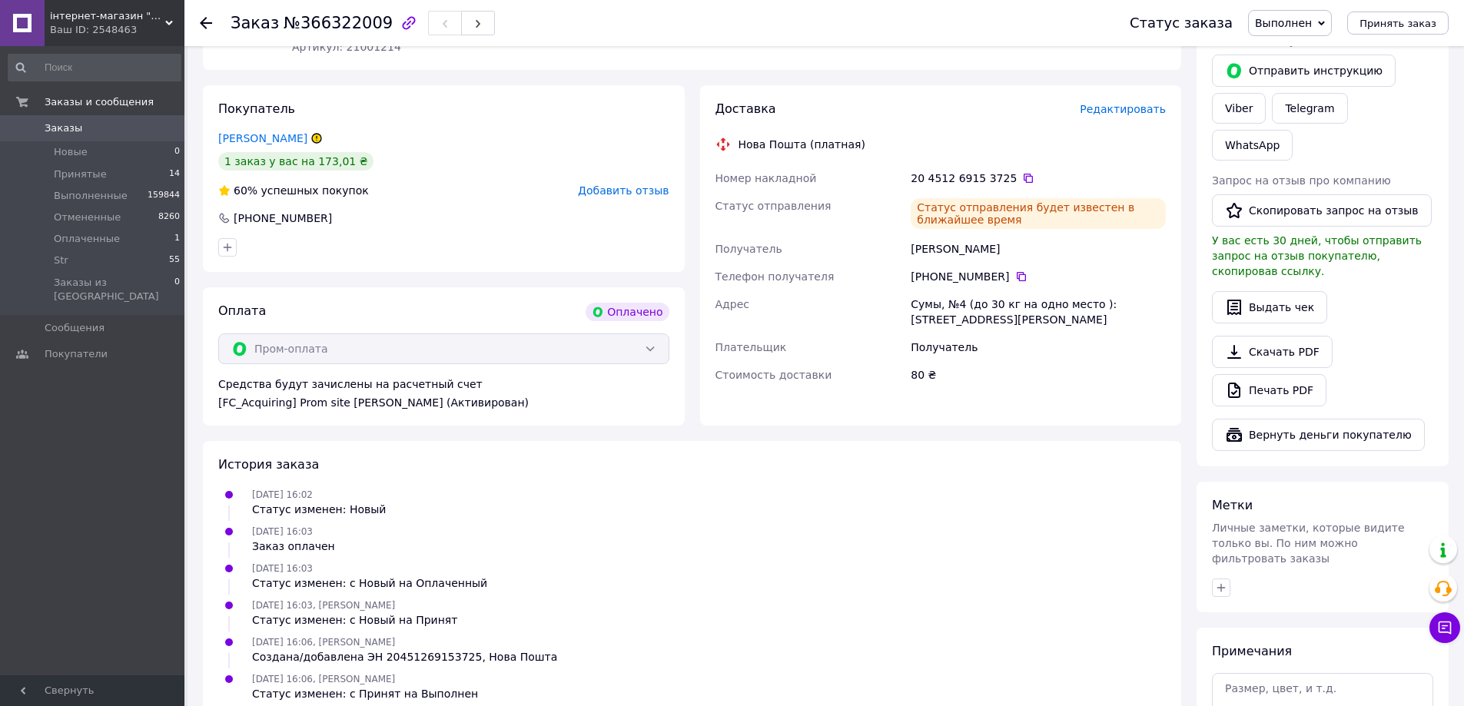
click at [55, 131] on span "Заказы" at bounding box center [64, 128] width 38 height 14
